Goal: Navigation & Orientation: Understand site structure

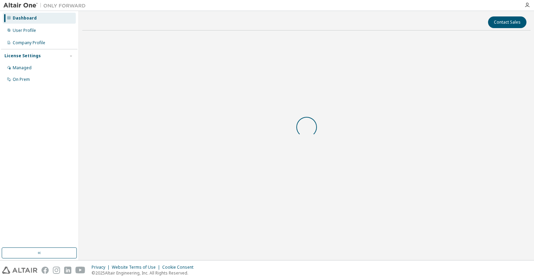
click at [466, 255] on div "Contact Sales" at bounding box center [306, 135] width 448 height 242
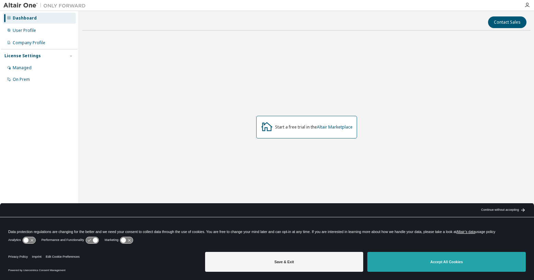
click at [469, 262] on button "Accept All Cookies" at bounding box center [446, 262] width 158 height 20
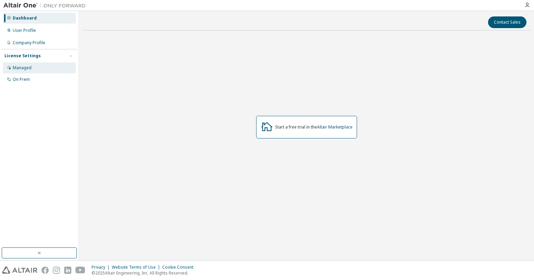
click at [29, 68] on div "Managed" at bounding box center [22, 67] width 19 height 5
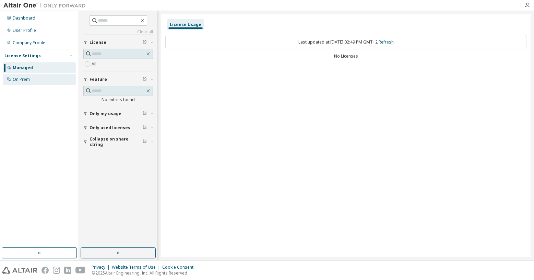
click at [31, 81] on div "On Prem" at bounding box center [39, 79] width 73 height 11
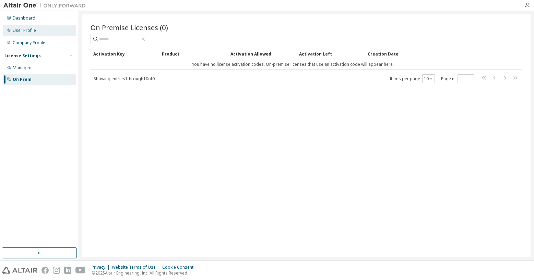
click at [28, 28] on div "User Profile" at bounding box center [24, 30] width 23 height 5
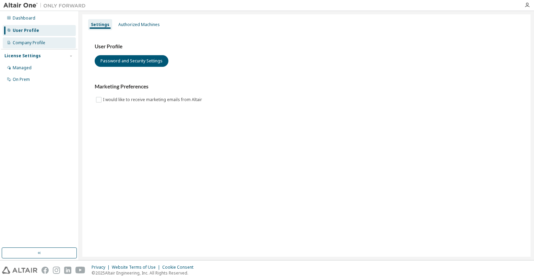
click at [30, 44] on div "Company Profile" at bounding box center [29, 42] width 33 height 5
